Goal: Task Accomplishment & Management: Use online tool/utility

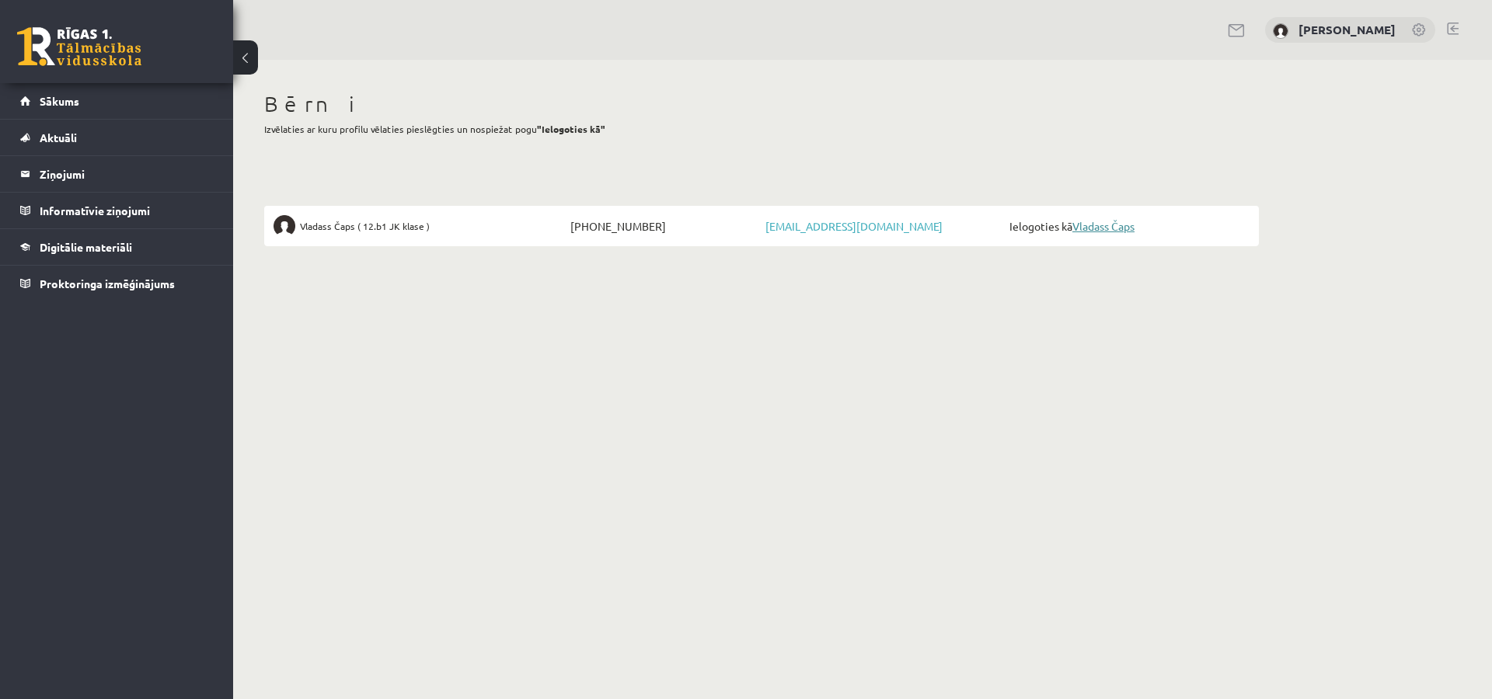
click at [1111, 226] on link "Vladass Čaps" at bounding box center [1103, 226] width 62 height 14
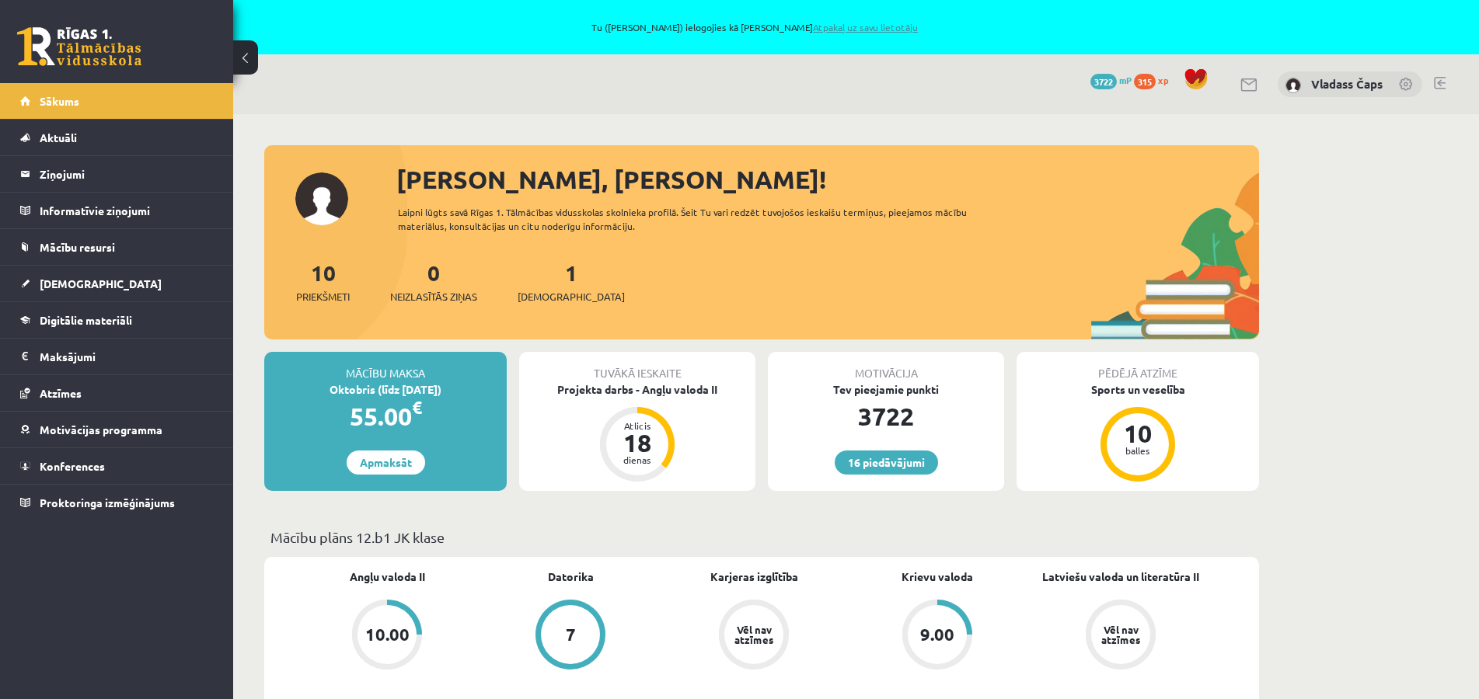
click at [829, 26] on link "Atpakaļ uz savu lietotāju" at bounding box center [865, 27] width 105 height 12
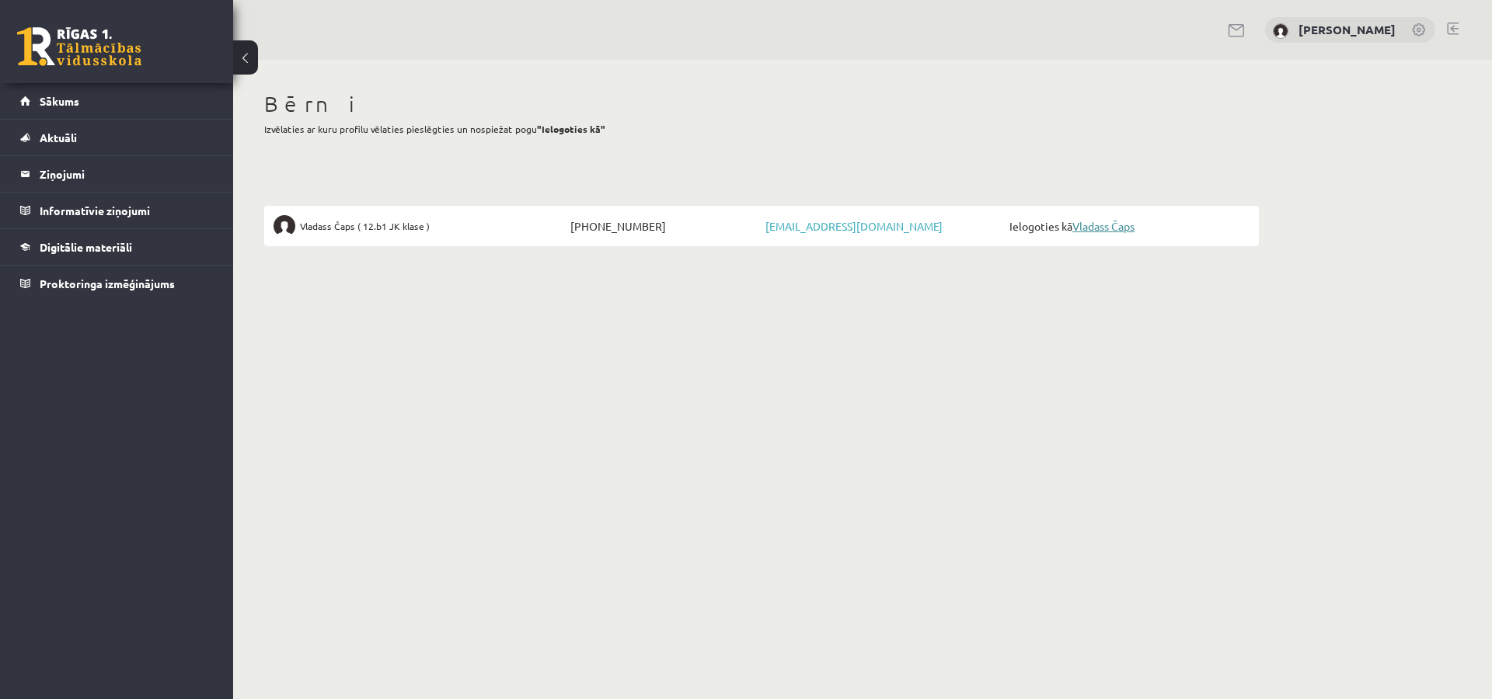
click at [1106, 226] on link "Vladass Čaps" at bounding box center [1103, 226] width 62 height 14
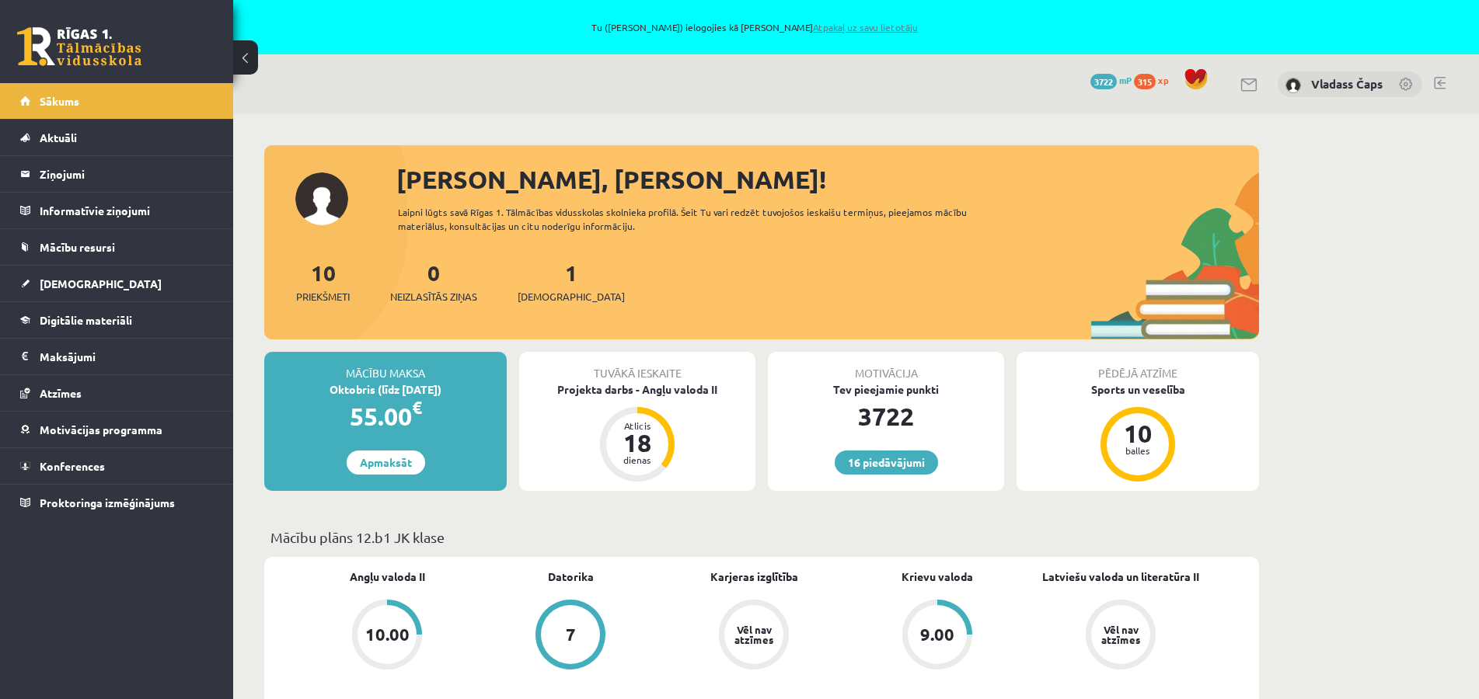
click at [855, 29] on link "Atpakaļ uz savu lietotāju" at bounding box center [865, 27] width 105 height 12
